Goal: Navigation & Orientation: Find specific page/section

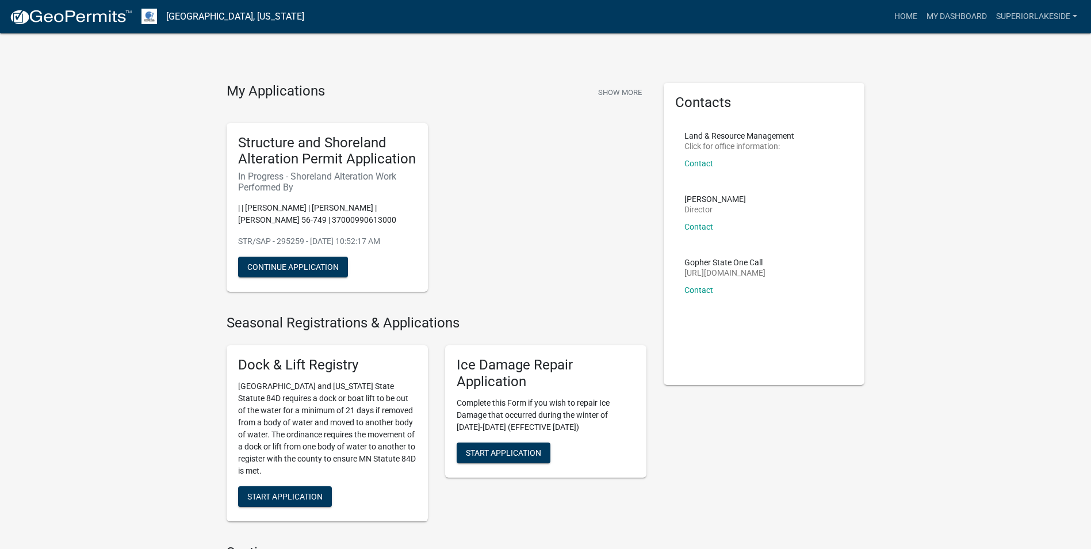
click at [526, 272] on div "Structure and Shoreland Alteration Permit Application In Progress - Shoreland A…" at bounding box center [436, 208] width 437 height 188
click at [617, 90] on button "Show More" at bounding box center [620, 92] width 53 height 19
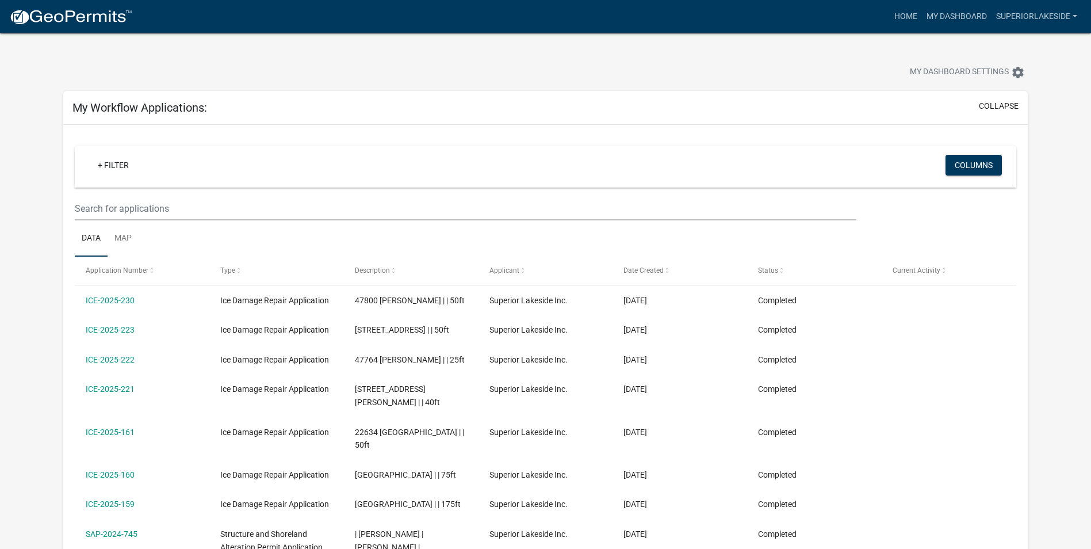
click at [400, 108] on div "My Workflow Applications: collapse" at bounding box center [545, 108] width 965 height 34
click at [434, 117] on div "My Workflow Applications: collapse" at bounding box center [545, 108] width 965 height 34
click at [301, 141] on div "+ Filter Columns Data Map Application Number Type Description Applicant Date Cr…" at bounding box center [546, 452] width 942 height 632
click at [337, 101] on div "My Workflow Applications: collapse" at bounding box center [545, 108] width 965 height 34
